Goal: Task Accomplishment & Management: Complete application form

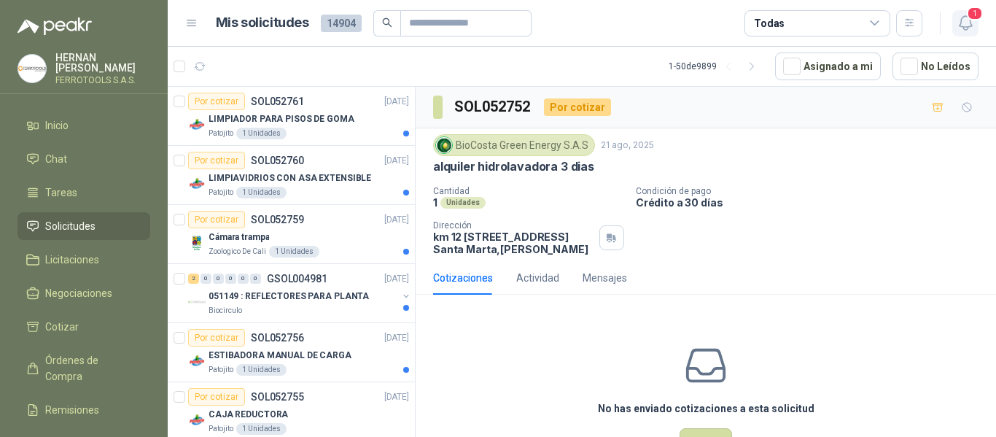
click at [969, 25] on icon "button" at bounding box center [965, 23] width 18 height 18
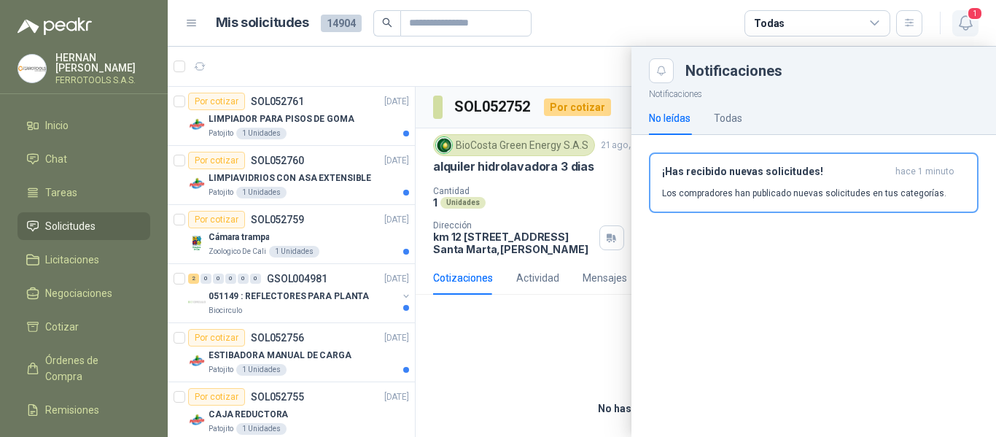
click at [969, 25] on icon "button" at bounding box center [965, 23] width 18 height 18
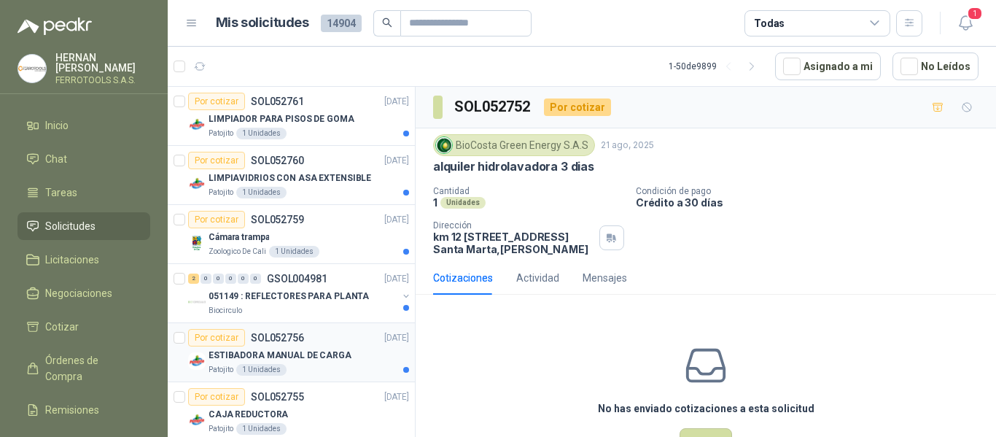
click at [320, 380] on article "Por cotizar SOL052756 21/08/25 ESTIBADORA MANUAL DE CARGA Patojito 1 Unidades" at bounding box center [291, 352] width 247 height 59
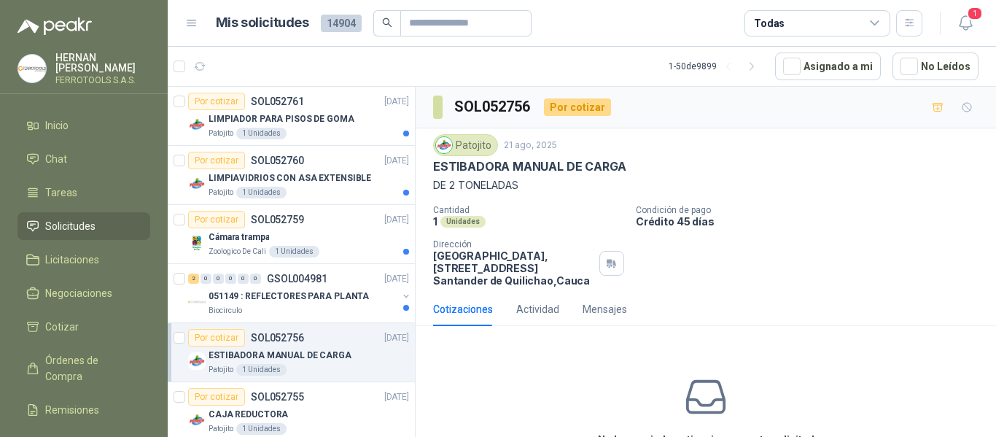
drag, startPoint x: 627, startPoint y: 95, endPoint x: 627, endPoint y: 172, distance: 77.3
click at [627, 172] on div "ESTIBADORA MANUAL DE CARGA" at bounding box center [705, 166] width 545 height 15
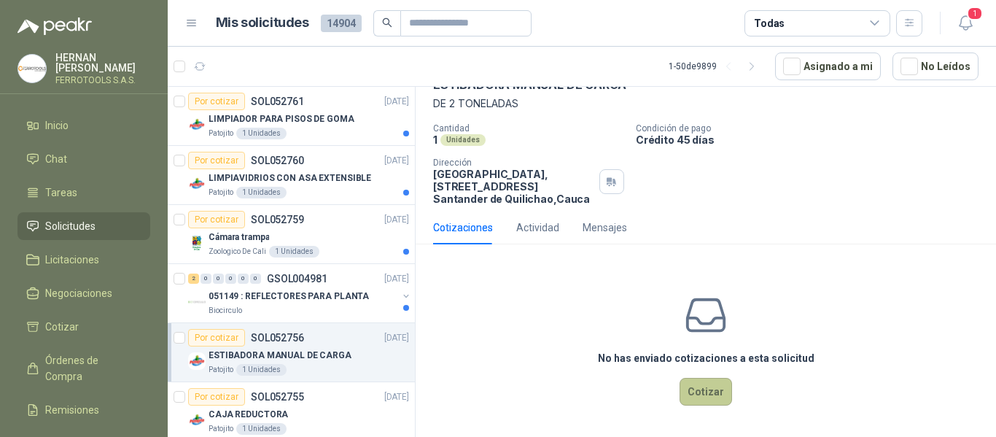
click at [699, 386] on button "Cotizar" at bounding box center [705, 392] width 52 height 28
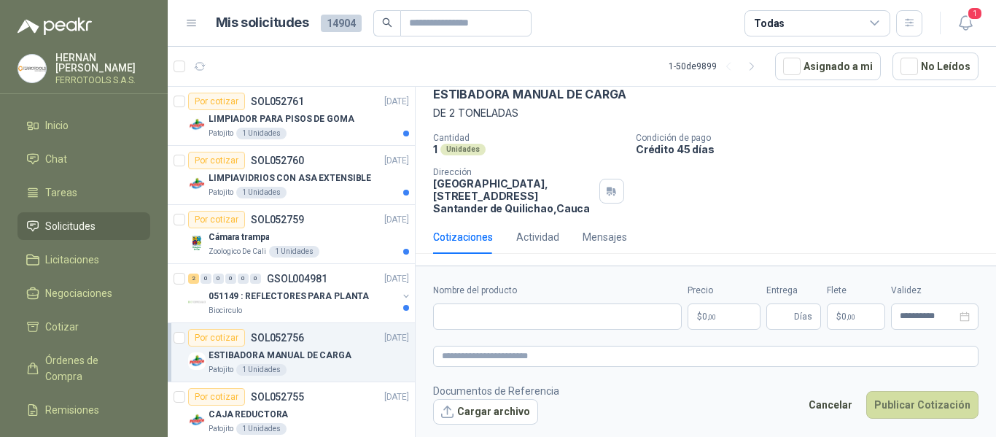
scroll to position [72, 0]
click at [582, 314] on input "Nombre del producto" at bounding box center [557, 316] width 249 height 26
paste input "**********"
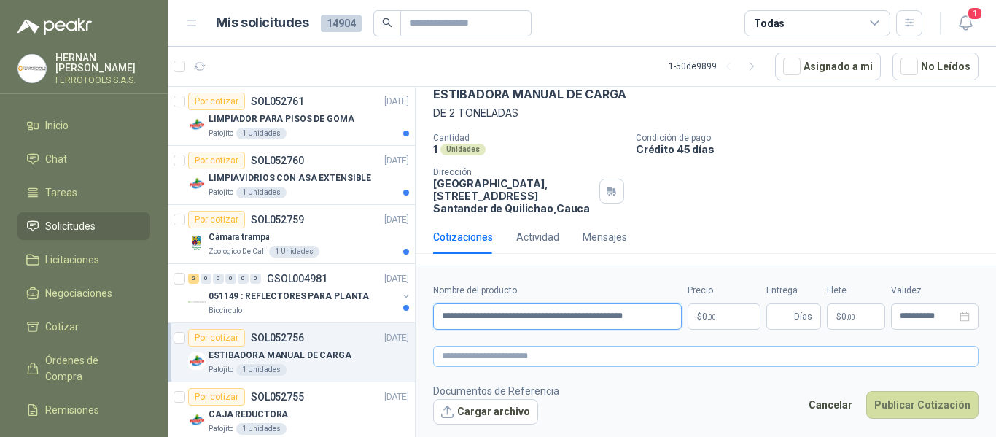
type input "**********"
paste textarea "**********"
type textarea "**********"
click at [505, 354] on textarea "**********" at bounding box center [705, 355] width 545 height 21
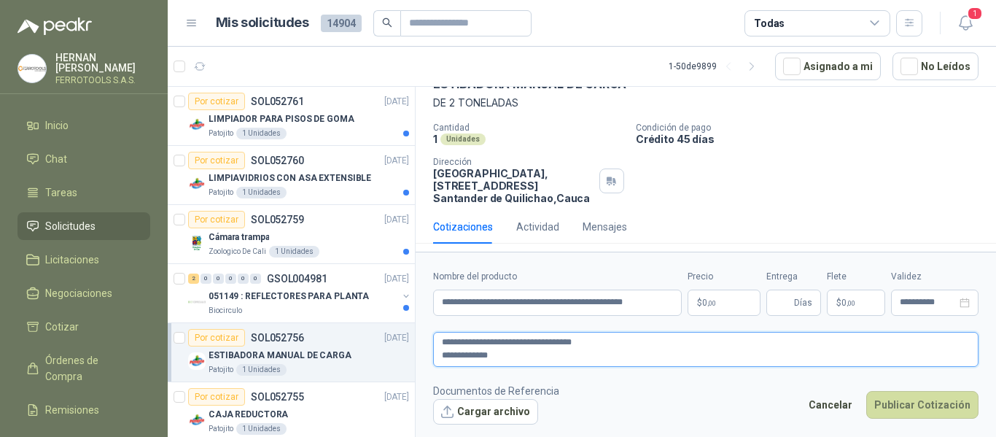
type textarea "**********"
click at [711, 309] on p "$ 0 ,00" at bounding box center [723, 302] width 73 height 26
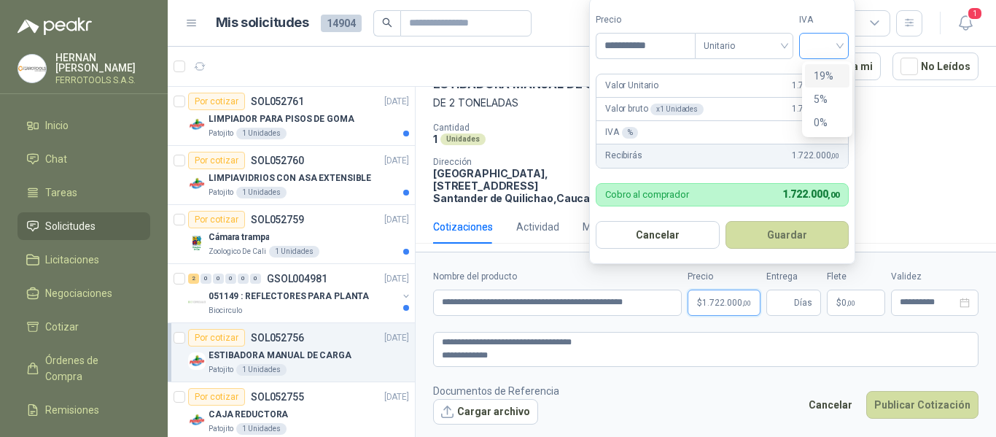
click at [835, 55] on span at bounding box center [824, 46] width 32 height 25
type input "**********"
click at [823, 77] on div "19%" at bounding box center [826, 76] width 27 height 16
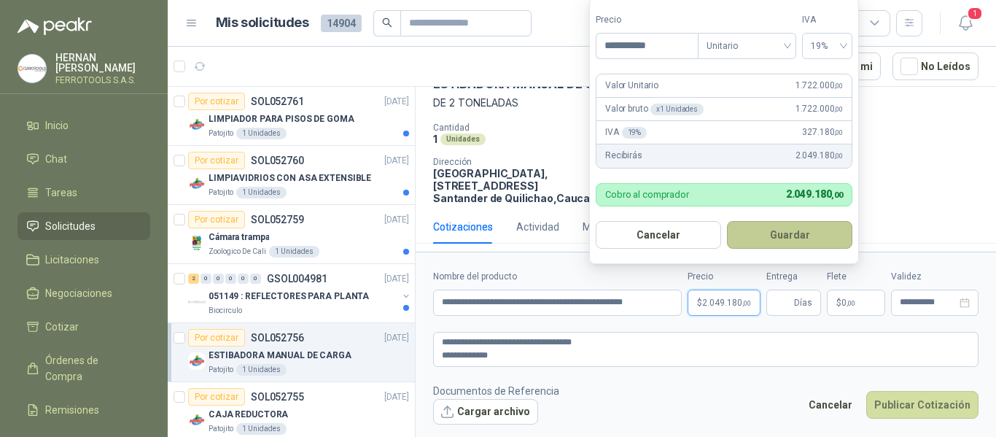
click at [781, 233] on button "Guardar" at bounding box center [789, 235] width 125 height 28
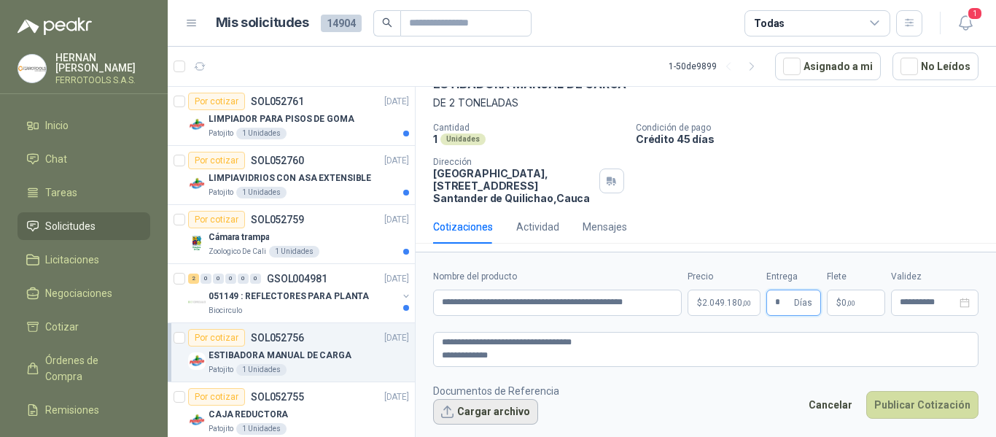
type input "*"
click at [504, 418] on button "Cargar archivo" at bounding box center [485, 412] width 105 height 26
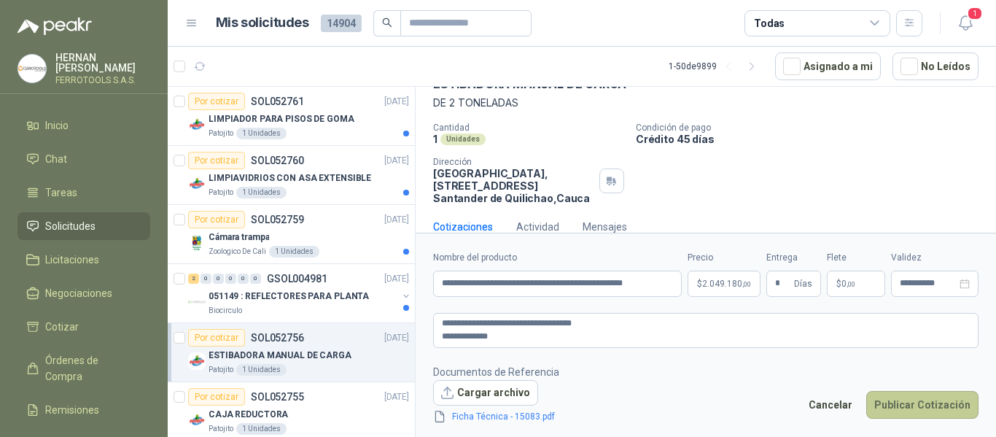
click at [904, 410] on button "Publicar Cotización" at bounding box center [922, 405] width 112 height 28
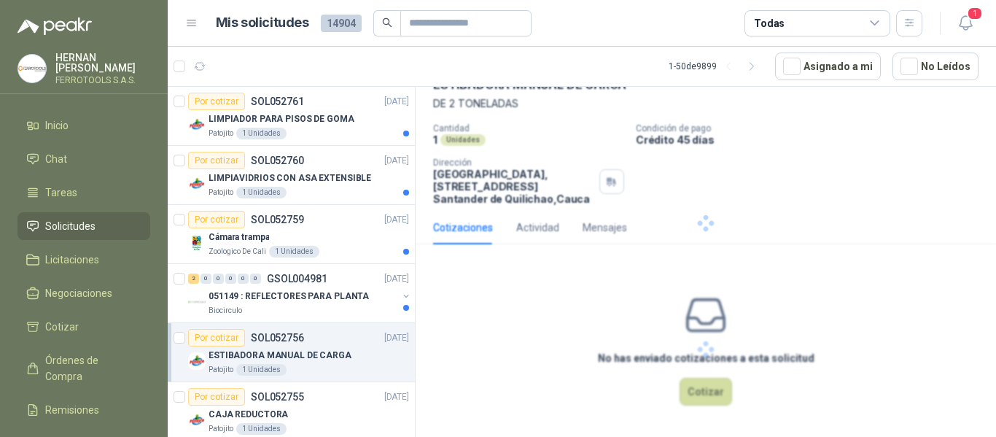
scroll to position [0, 0]
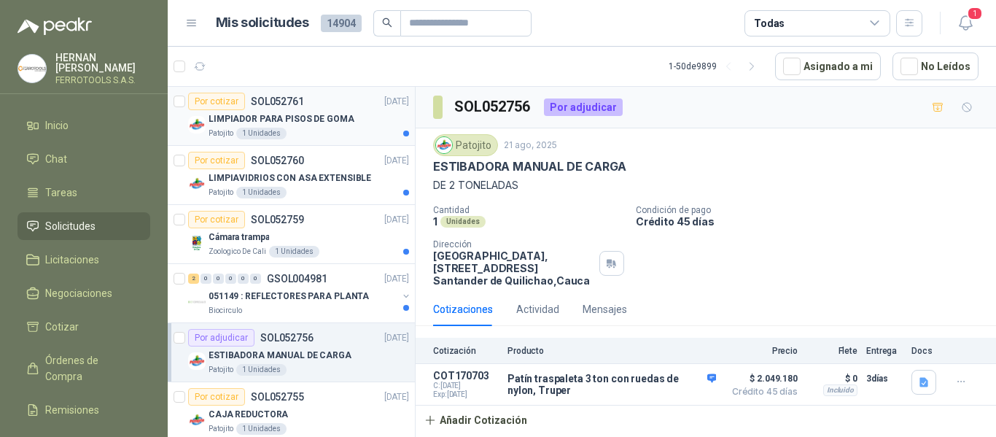
click at [338, 125] on p "LIMPIADOR PARA PISOS DE GOMA" at bounding box center [281, 119] width 146 height 14
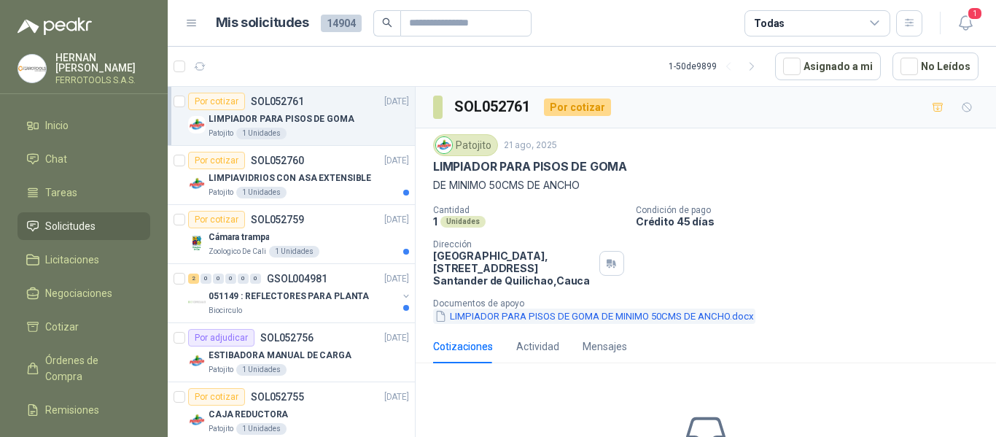
click at [573, 319] on button "LIMPIADOR PARA PISOS DE GOMA DE MINIMO 50CMS DE ANCHO.docx" at bounding box center [594, 315] width 322 height 15
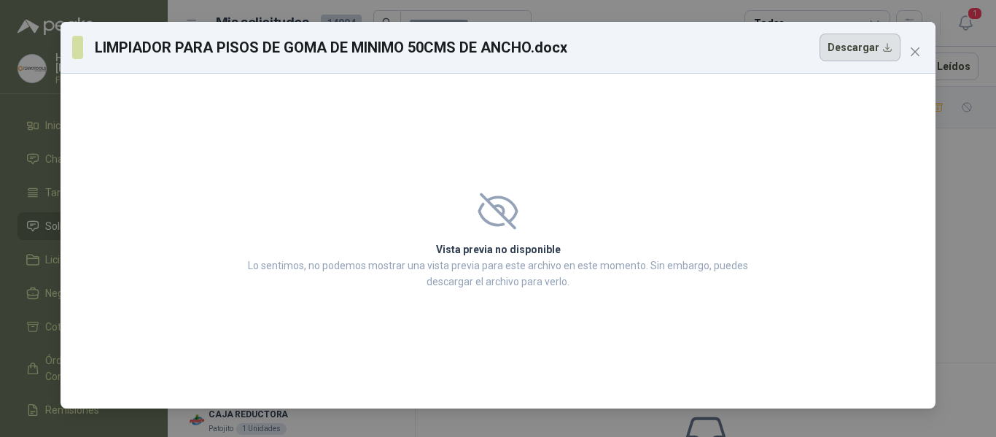
click at [840, 50] on button "Descargar" at bounding box center [859, 48] width 81 height 28
click at [969, 148] on div "LIMPIADOR PARA PISOS DE GOMA DE MINIMO 50CMS DE ANCHO.docx Descargar Vista prev…" at bounding box center [498, 218] width 996 height 437
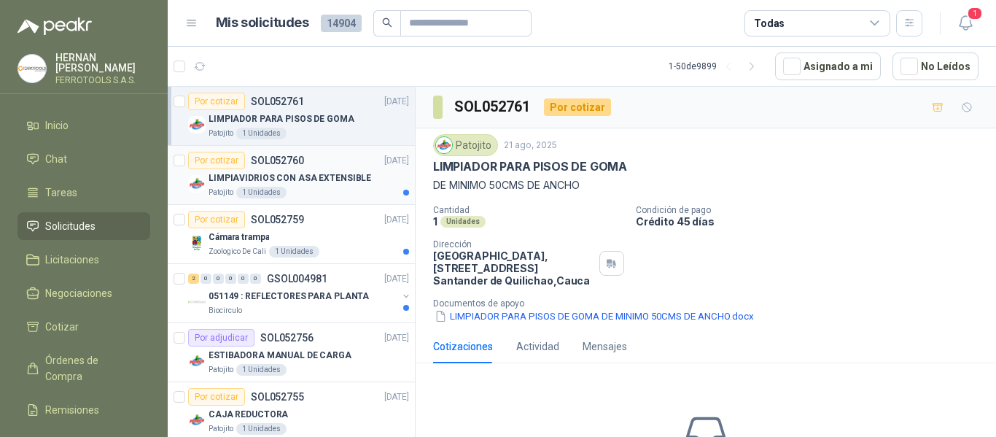
click at [302, 179] on p "LIMPIAVIDRIOS CON ASA EXTENSIBLE" at bounding box center [289, 178] width 163 height 14
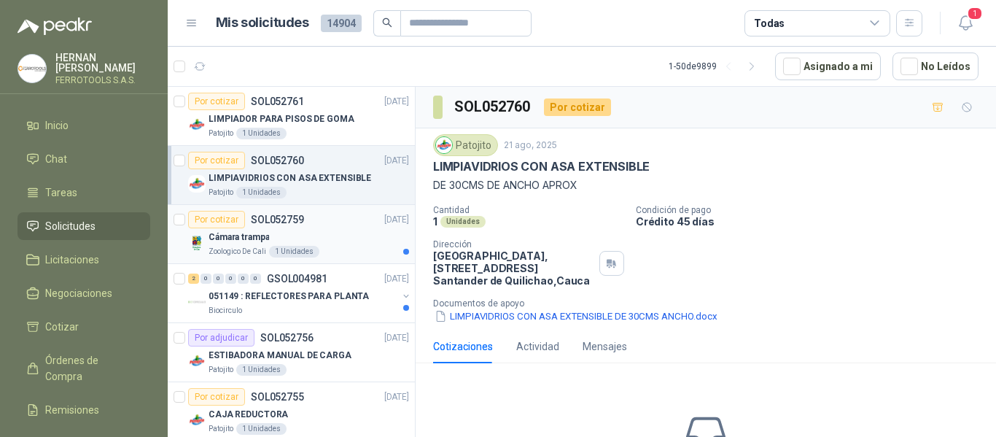
click at [329, 227] on div "Por cotizar SOL052759 21/08/25" at bounding box center [298, 219] width 221 height 17
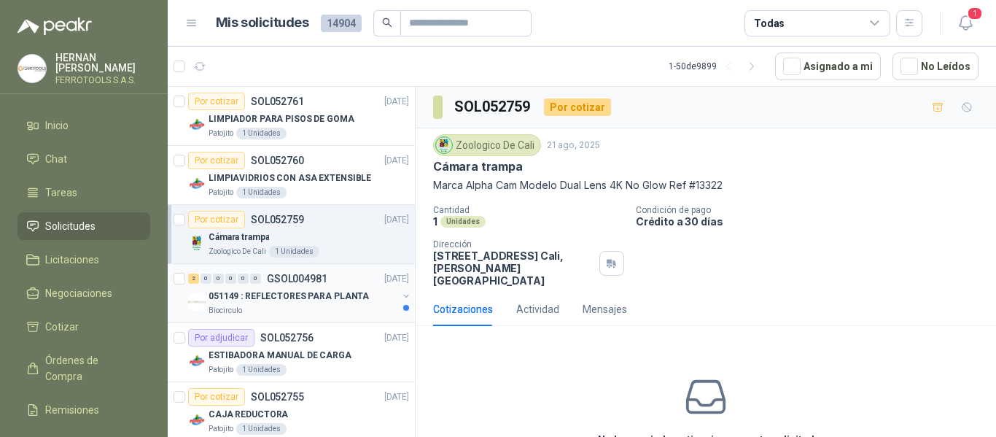
click at [335, 304] on div "051149 : REFLECTORES PARA PLANTA" at bounding box center [302, 295] width 189 height 17
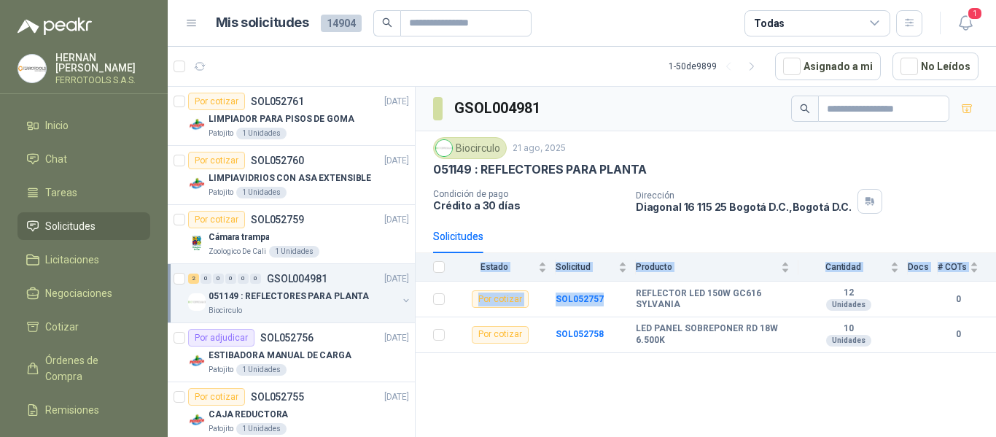
drag, startPoint x: 630, startPoint y: 289, endPoint x: 829, endPoint y: 360, distance: 211.4
click at [829, 360] on div "GSOL004981 Biocirculo 21 ago, 2025 051149 : REFLECTORES PARA PLANTA Condición d…" at bounding box center [705, 264] width 580 height 355
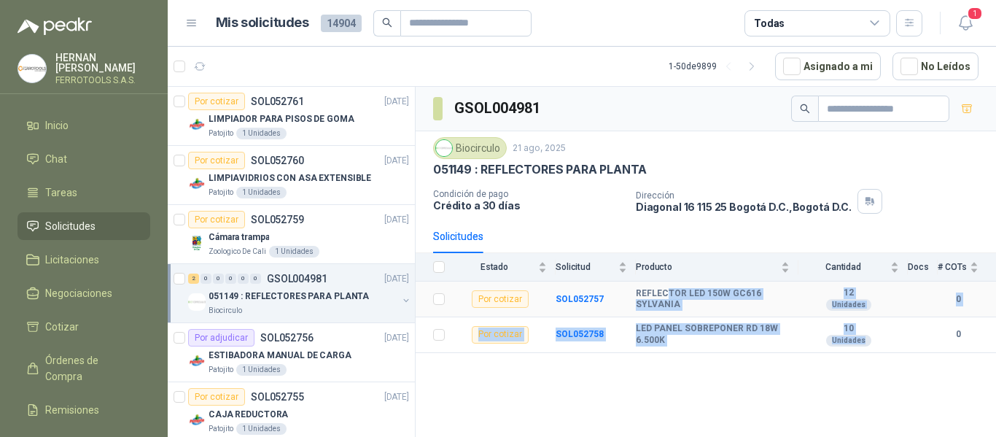
drag, startPoint x: 877, startPoint y: 335, endPoint x: 665, endPoint y: 290, distance: 216.7
click at [665, 290] on tbody "Por cotizar SOL052757 REFLECTOR LED 150W GC616 SYLVANIA 12 Unidades 0 Por cotiz…" at bounding box center [705, 316] width 580 height 71
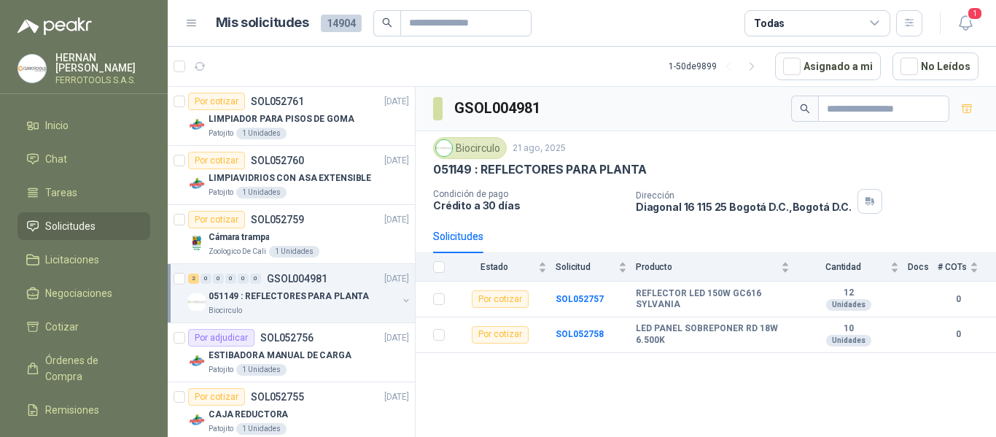
click at [727, 413] on div "GSOL004981 Biocirculo 21 ago, 2025 051149 : REFLECTORES PARA PLANTA Condición d…" at bounding box center [705, 264] width 580 height 355
drag, startPoint x: 637, startPoint y: 291, endPoint x: 672, endPoint y: 302, distance: 36.7
click at [672, 302] on b "REFLECTOR LED 150W GC616 SYLVANIA" at bounding box center [713, 299] width 154 height 23
click at [688, 384] on div "GSOL004981 Biocirculo 21 ago, 2025 051149 : REFLECTORES PARA PLANTA Condición d…" at bounding box center [705, 264] width 580 height 355
click at [638, 293] on b "REFLECTOR LED 150W GC616 SYLVANIA" at bounding box center [713, 299] width 154 height 23
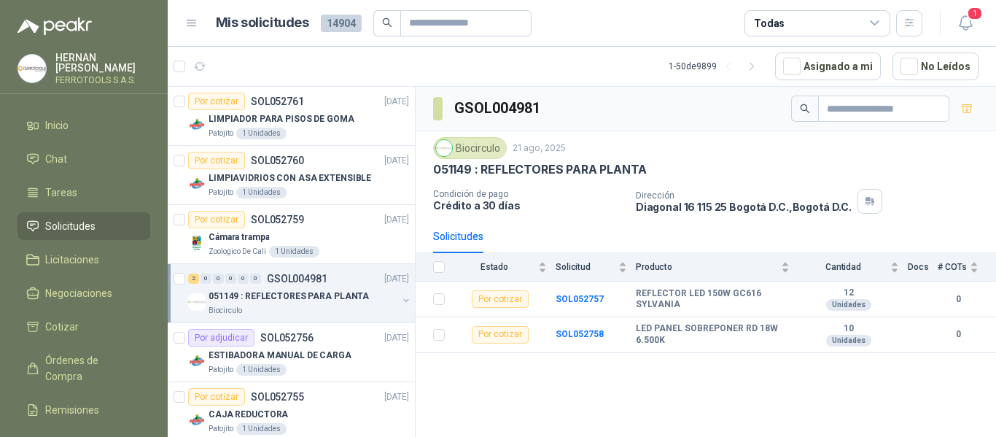
click at [400, 298] on button "button" at bounding box center [406, 300] width 12 height 12
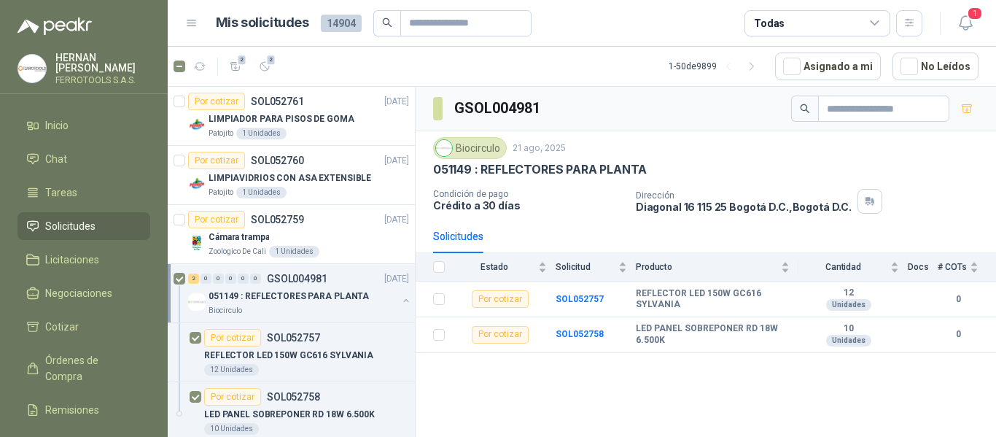
click at [181, 286] on div at bounding box center [180, 293] width 15 height 47
click at [400, 297] on button "button" at bounding box center [406, 300] width 12 height 12
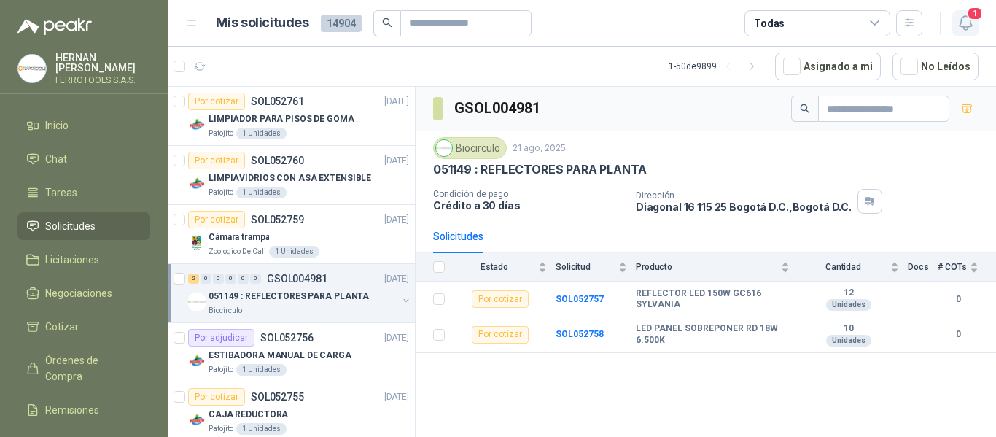
click at [973, 28] on icon "button" at bounding box center [965, 23] width 18 height 18
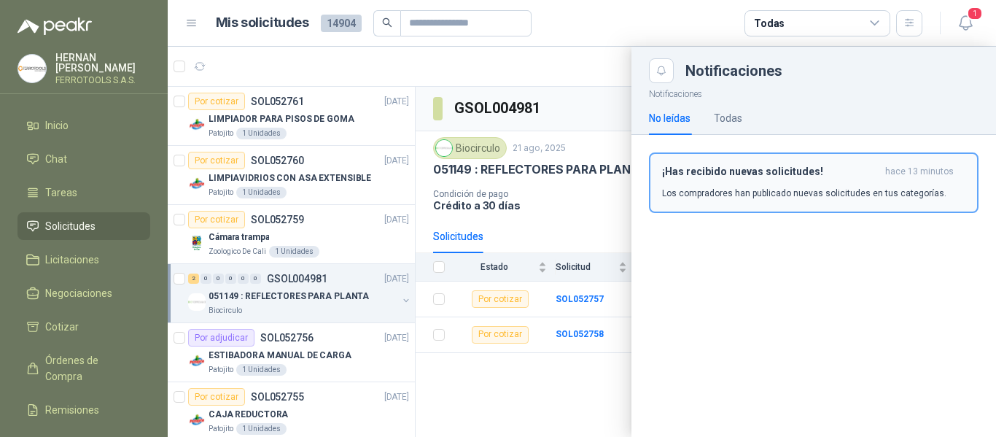
click at [854, 181] on div "¡Has recibido nuevas solicitudes! hace 13 minutos Los compradores han publicado…" at bounding box center [813, 182] width 303 height 34
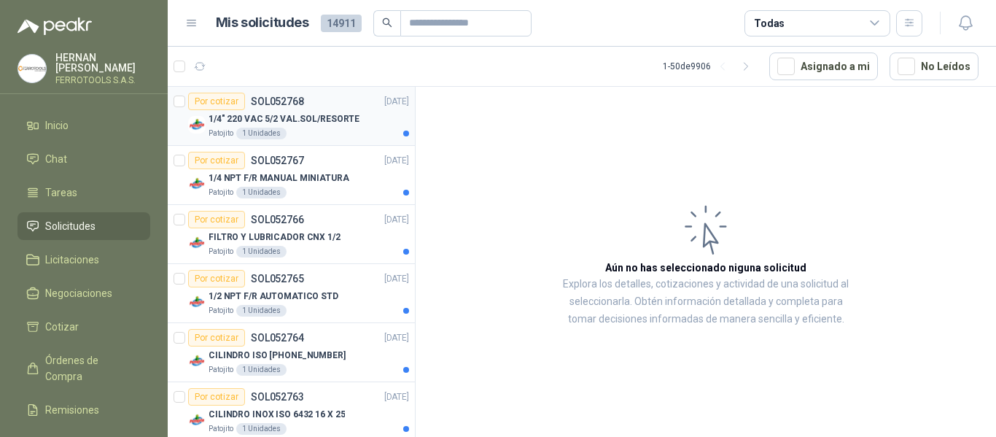
click at [332, 124] on p "1/4" 220 VAC 5/2 VAL.SOL/RESORTE" at bounding box center [283, 119] width 151 height 14
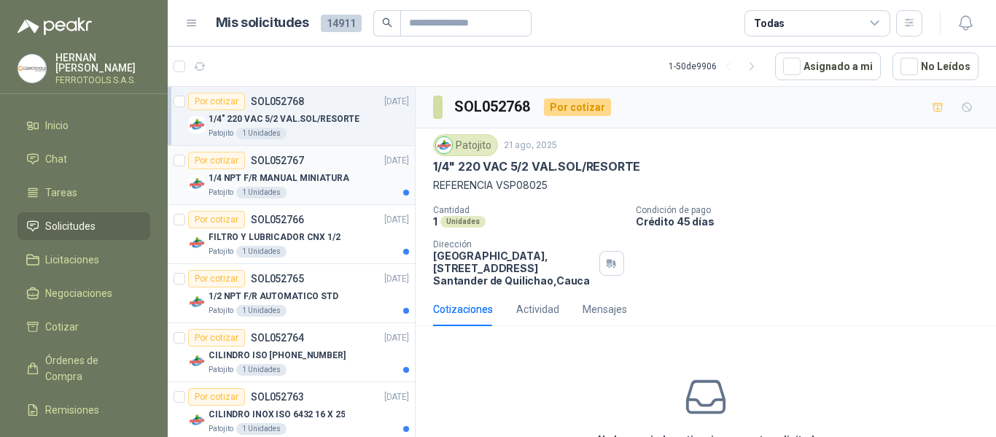
click at [308, 192] on div "Patojito 1 Unidades" at bounding box center [308, 193] width 200 height 12
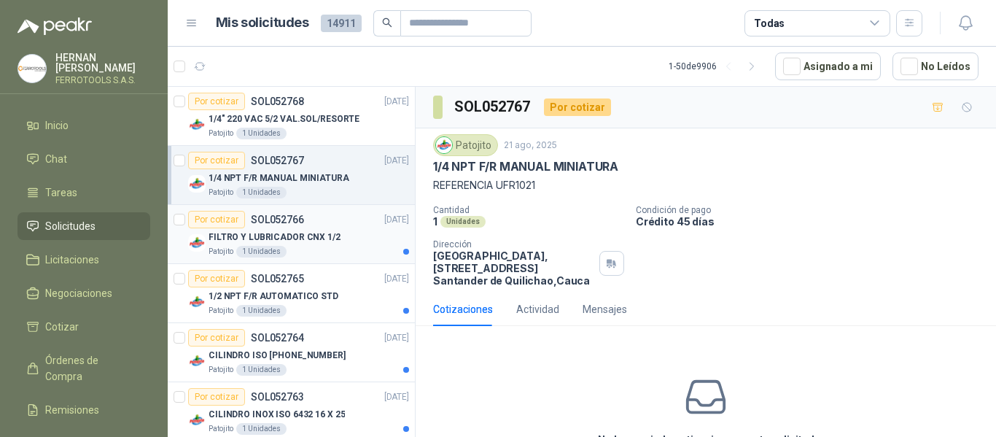
click at [300, 243] on p "FILTRO Y LUBRICADOR CNX 1/2" at bounding box center [274, 237] width 132 height 14
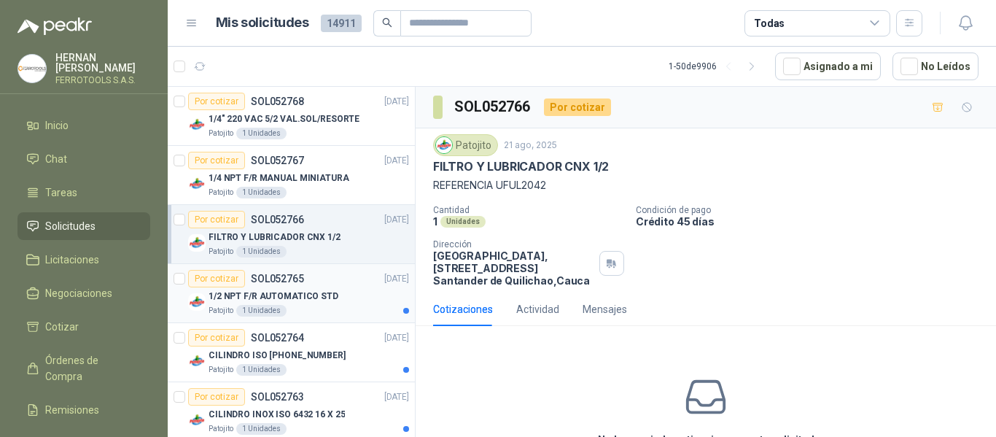
click at [314, 298] on p "1/2 NPT F/R AUTOMATICO STD" at bounding box center [273, 296] width 130 height 14
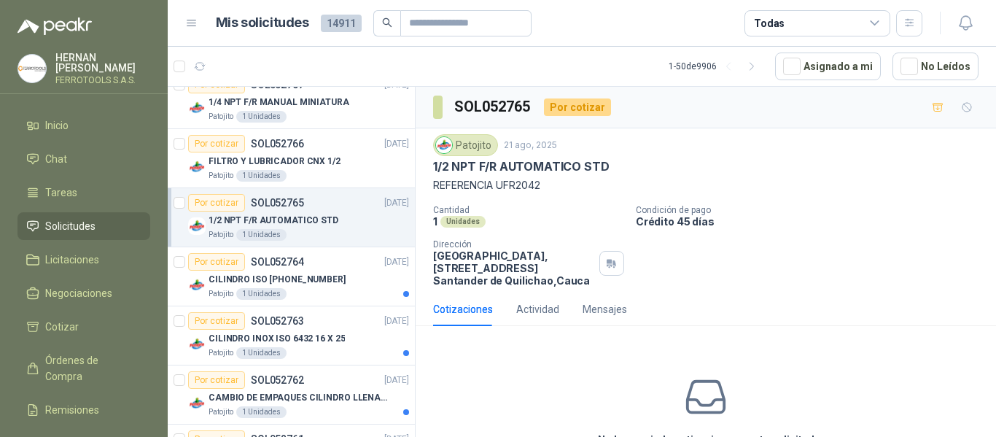
scroll to position [79, 0]
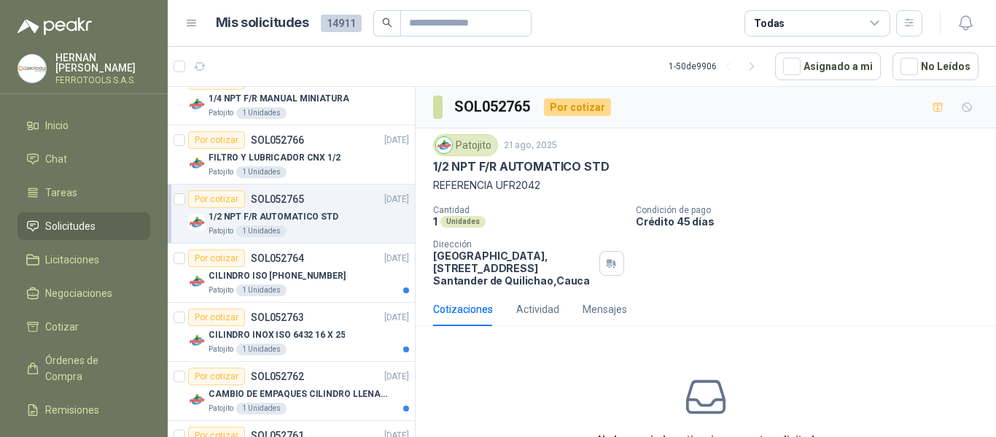
click at [314, 298] on article "Por cotizar SOL052764 21/08/25 CILINDRO ISO 15552 80 X 150 Patojito 1 Unidades" at bounding box center [291, 272] width 247 height 59
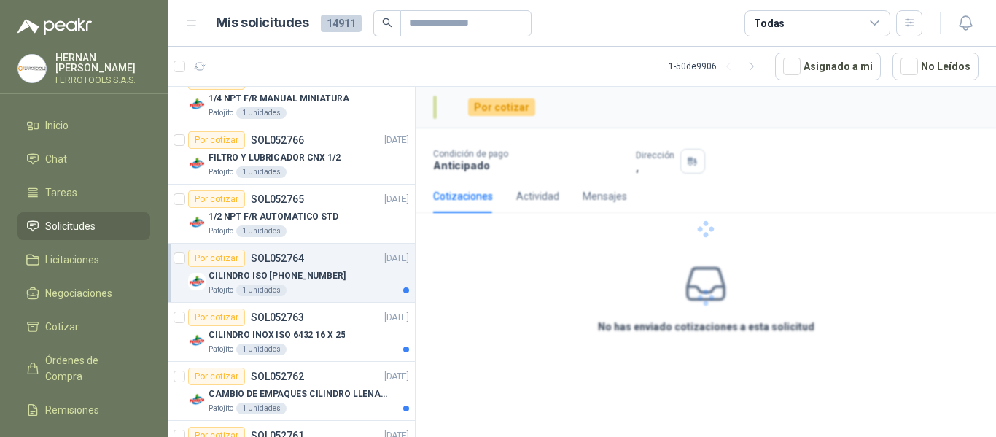
click at [314, 298] on article "Por cotizar SOL052764 21/08/25 CILINDRO ISO 15552 80 X 150 Patojito 1 Unidades" at bounding box center [291, 272] width 247 height 59
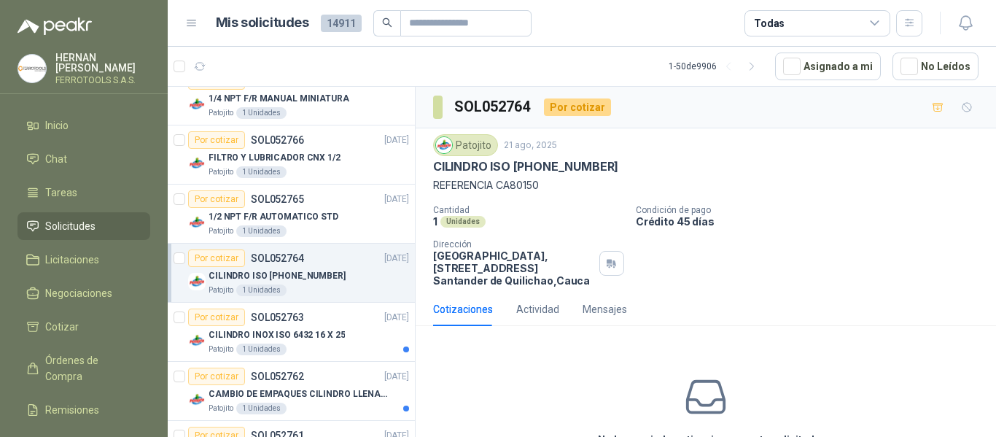
scroll to position [5, 0]
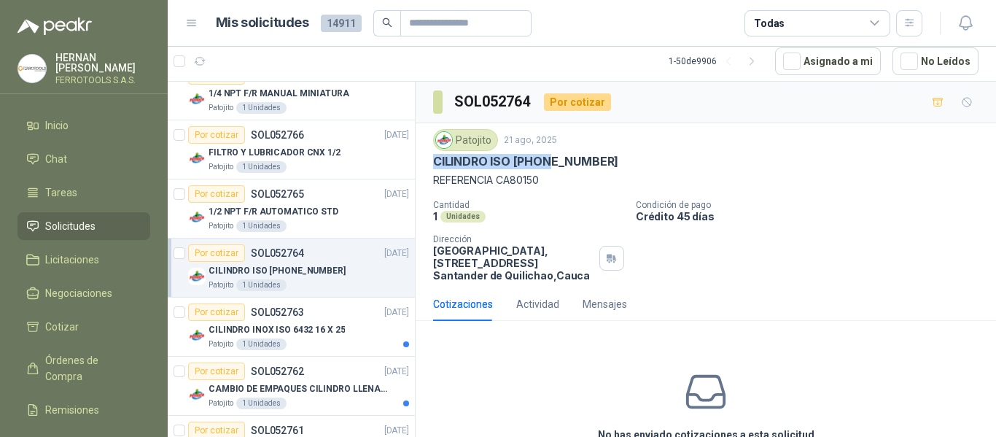
drag, startPoint x: 430, startPoint y: 163, endPoint x: 543, endPoint y: 163, distance: 113.0
click at [543, 163] on div "Patojito 21 ago, 2025 CILINDRO ISO 15552 80 X 150 REFERENCIA CA80150 Cantidad 1…" at bounding box center [705, 205] width 580 height 164
copy p "CILINDRO ISO 15552"
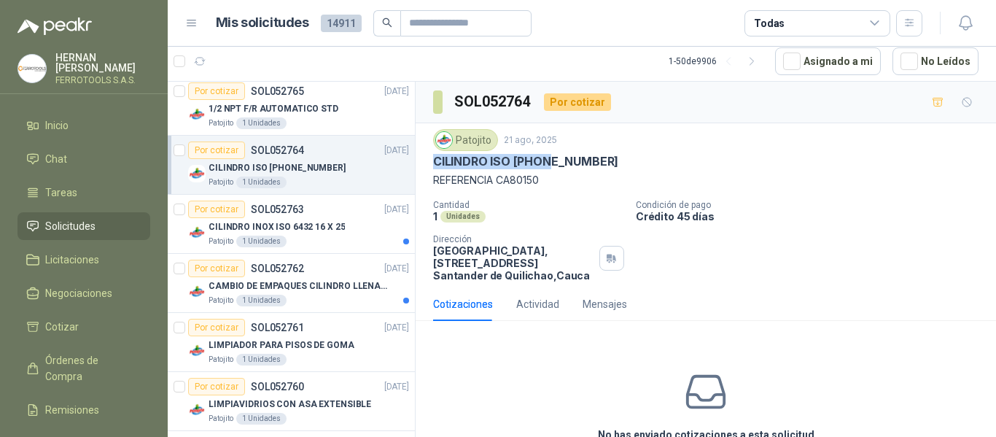
scroll to position [166, 0]
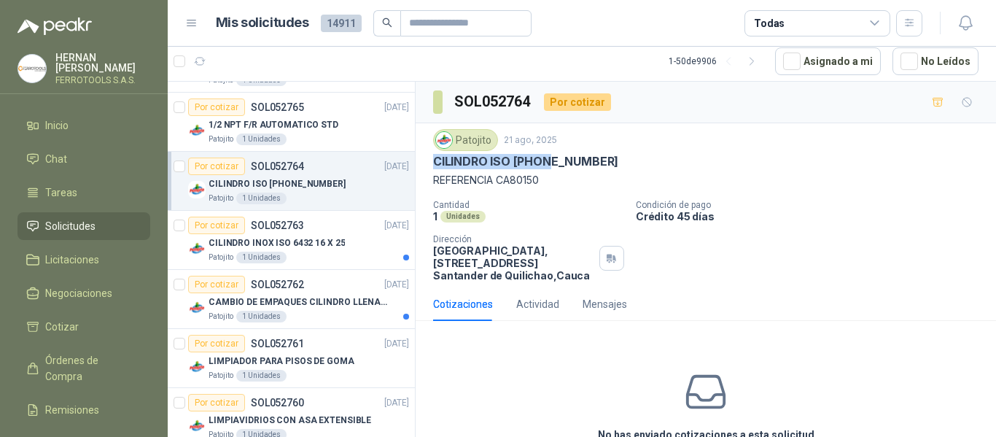
click at [330, 292] on div "Por cotizar SOL052762 21/08/25" at bounding box center [298, 284] width 221 height 17
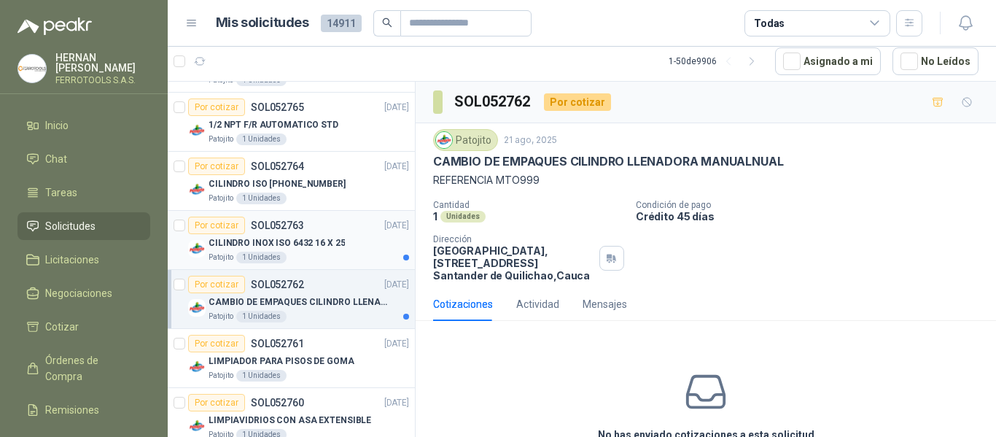
click at [348, 233] on div "Por cotizar SOL052763 21/08/25" at bounding box center [298, 224] width 221 height 17
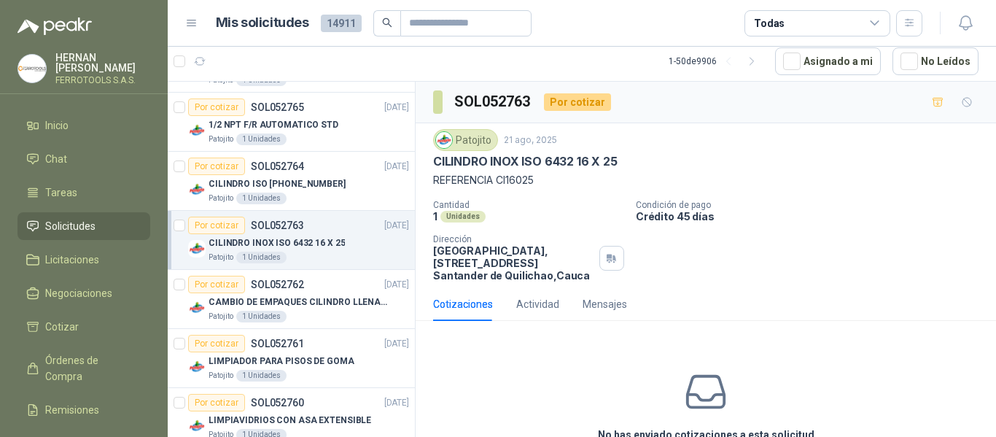
click at [339, 233] on div "Por cotizar SOL052763 21/08/25" at bounding box center [298, 224] width 221 height 17
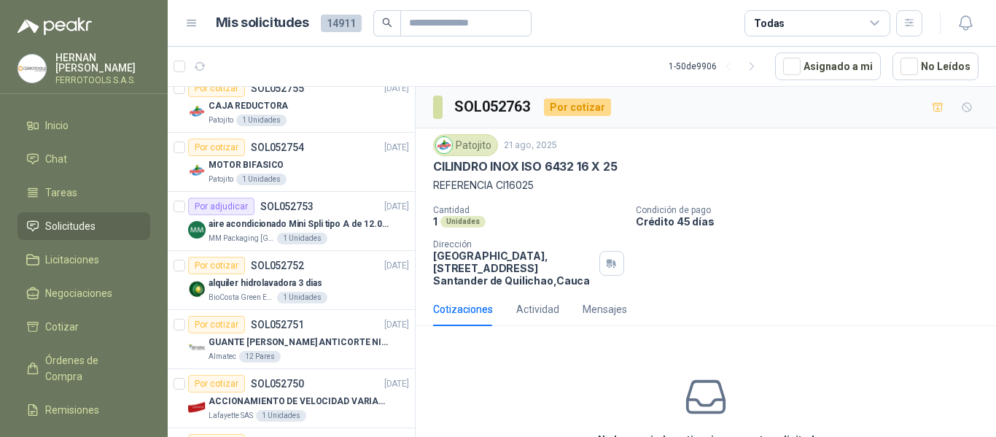
scroll to position [724, 0]
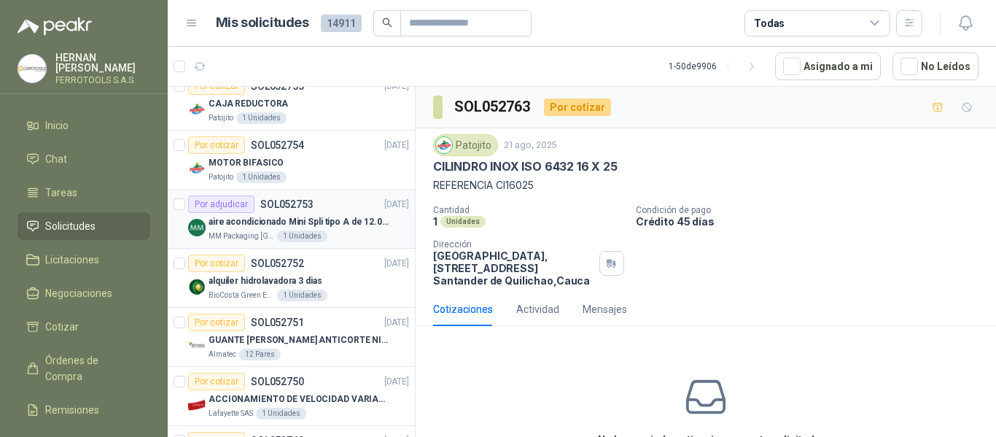
click at [363, 233] on div "MM Packaging Colombia 1 Unidades" at bounding box center [308, 236] width 200 height 12
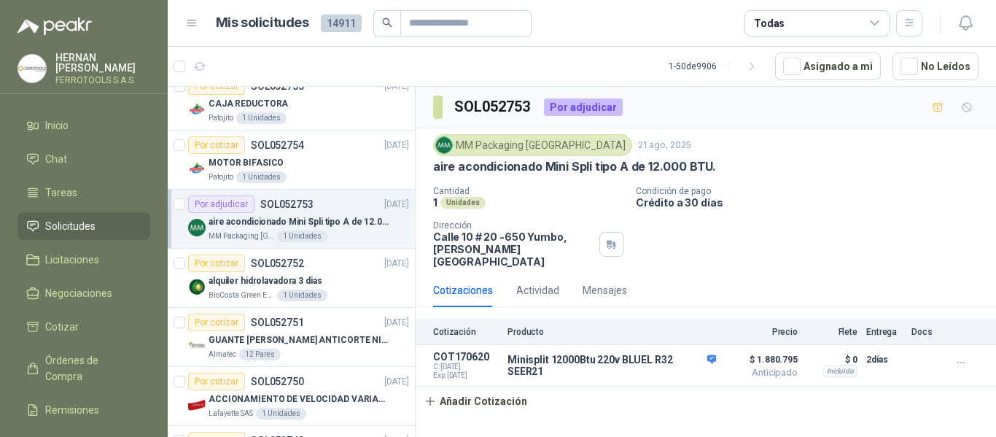
click at [363, 233] on div "MM Packaging Colombia 1 Unidades" at bounding box center [308, 236] width 200 height 12
click at [832, 136] on div "MM Packaging Colombia 21 ago, 2025" at bounding box center [705, 145] width 545 height 22
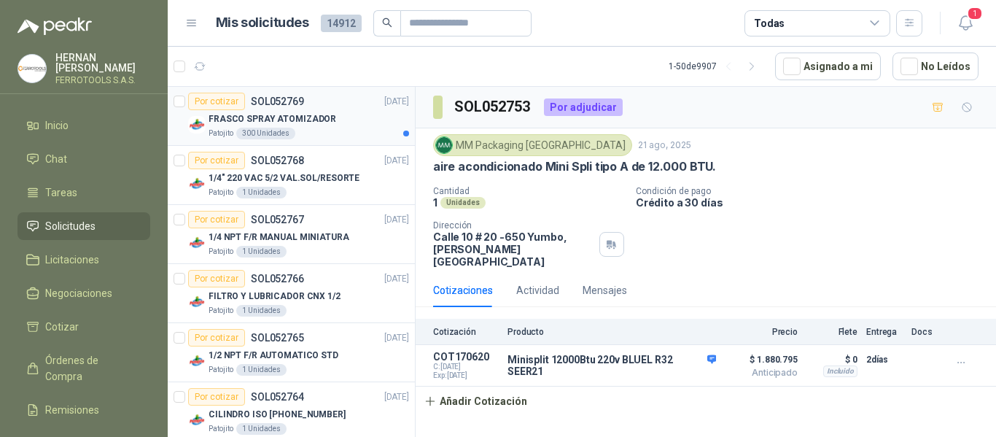
click at [339, 133] on div "Patojito 300 Unidades" at bounding box center [308, 134] width 200 height 12
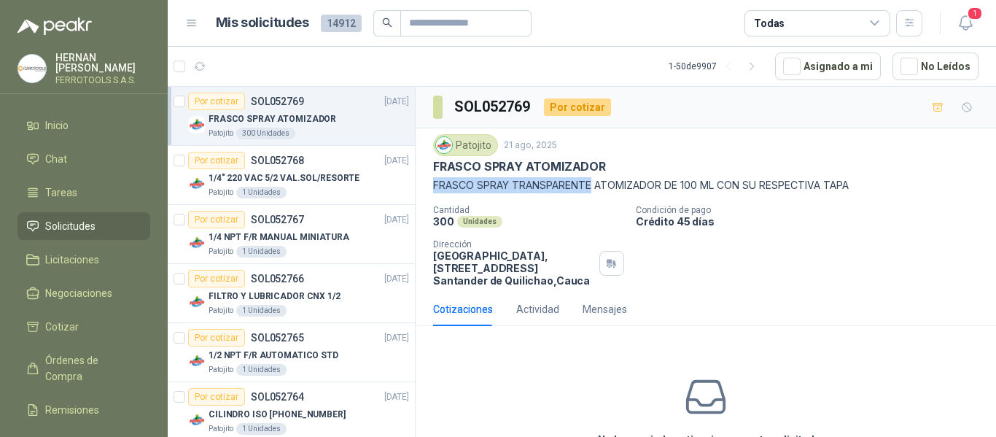
drag, startPoint x: 433, startPoint y: 185, endPoint x: 590, endPoint y: 184, distance: 157.4
click at [590, 184] on p "FRASCO SPRAY TRANSPARENTE ATOMIZADOR DE 100 ML CON SU RESPECTIVA TAPA" at bounding box center [705, 185] width 545 height 16
copy p "FRASCO SPRAY TRANSPARENTE"
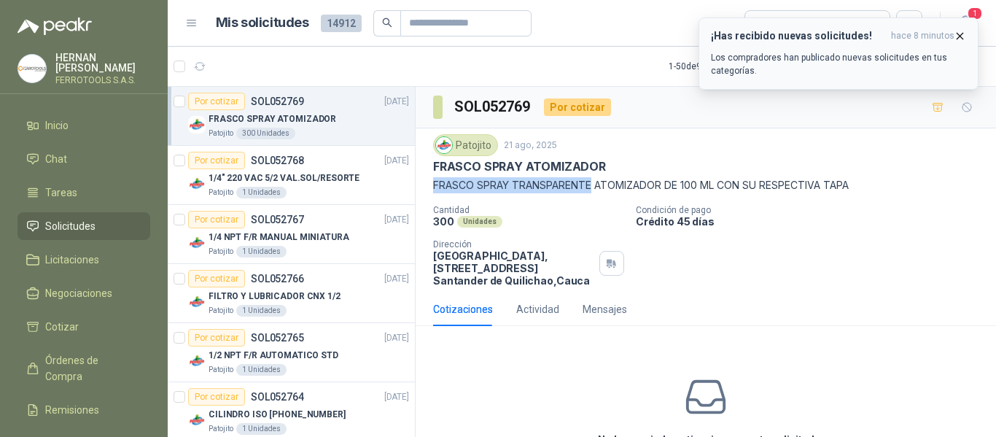
click at [814, 63] on p "Los compradores han publicado nuevas solicitudes en tus categorías." at bounding box center [838, 64] width 255 height 26
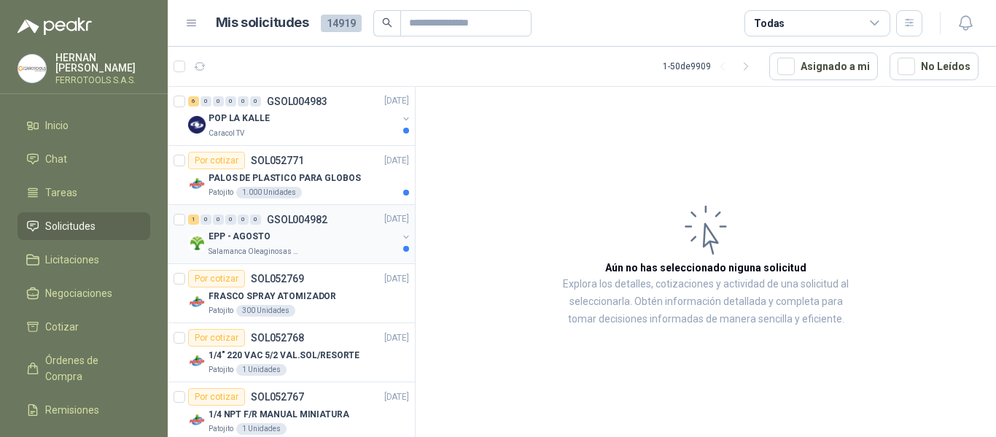
click at [343, 249] on div "Salamanca Oleaginosas SAS" at bounding box center [302, 252] width 189 height 12
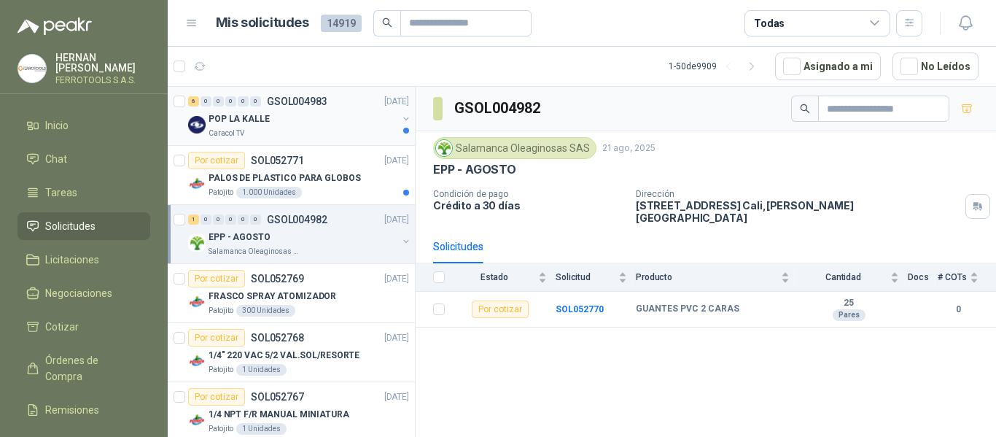
click at [307, 137] on div "Caracol TV" at bounding box center [302, 134] width 189 height 12
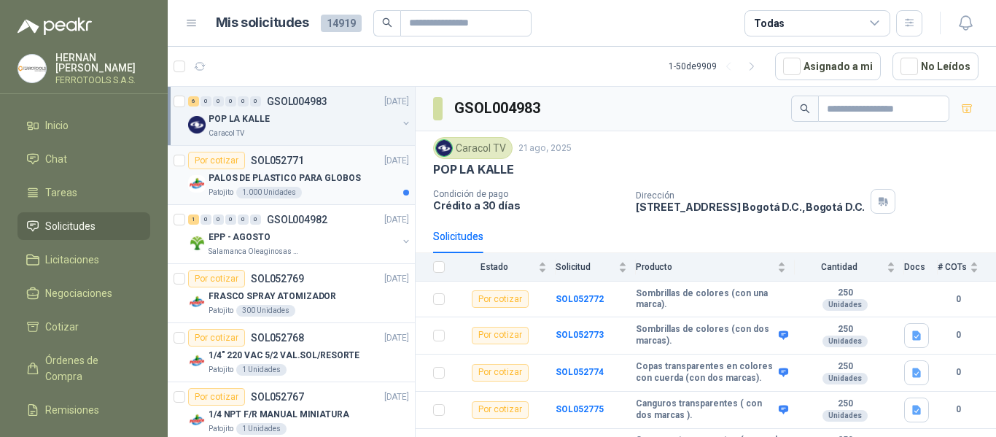
click at [348, 193] on div "Patojito 1.000 Unidades" at bounding box center [308, 193] width 200 height 12
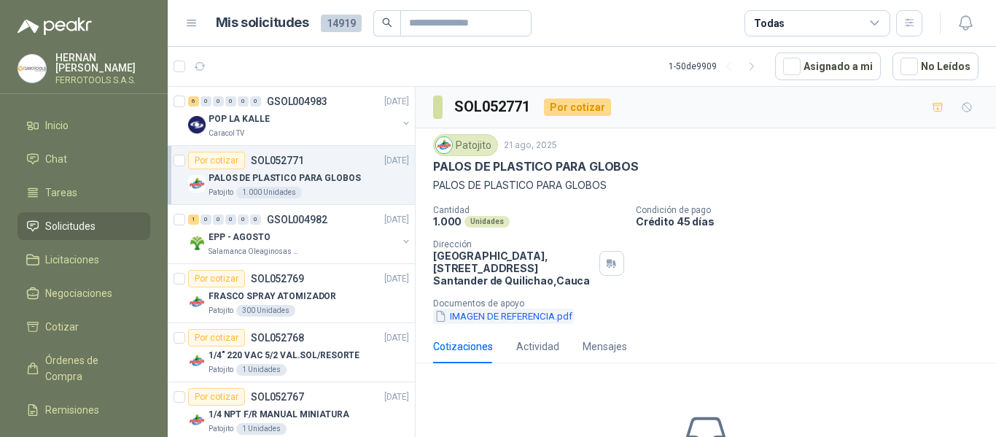
click at [520, 321] on button "IMAGEN DE REFERENCIA.pdf" at bounding box center [503, 315] width 141 height 15
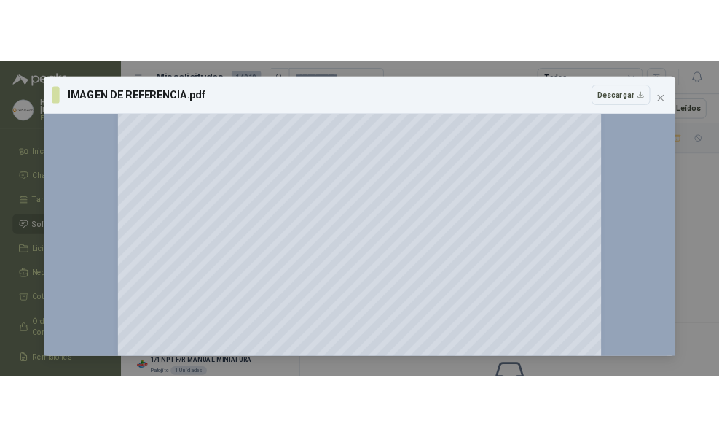
scroll to position [96, 0]
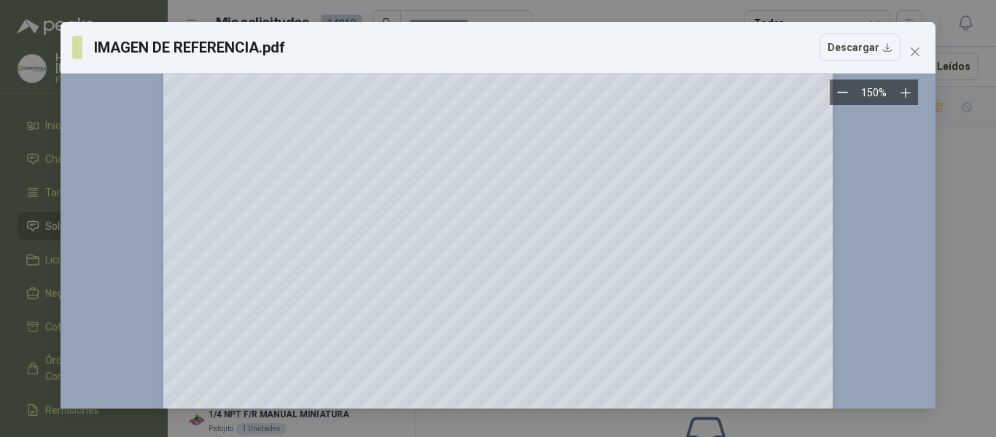
drag, startPoint x: 520, startPoint y: 321, endPoint x: 878, endPoint y: 300, distance: 358.5
